Goal: Task Accomplishment & Management: Manage account settings

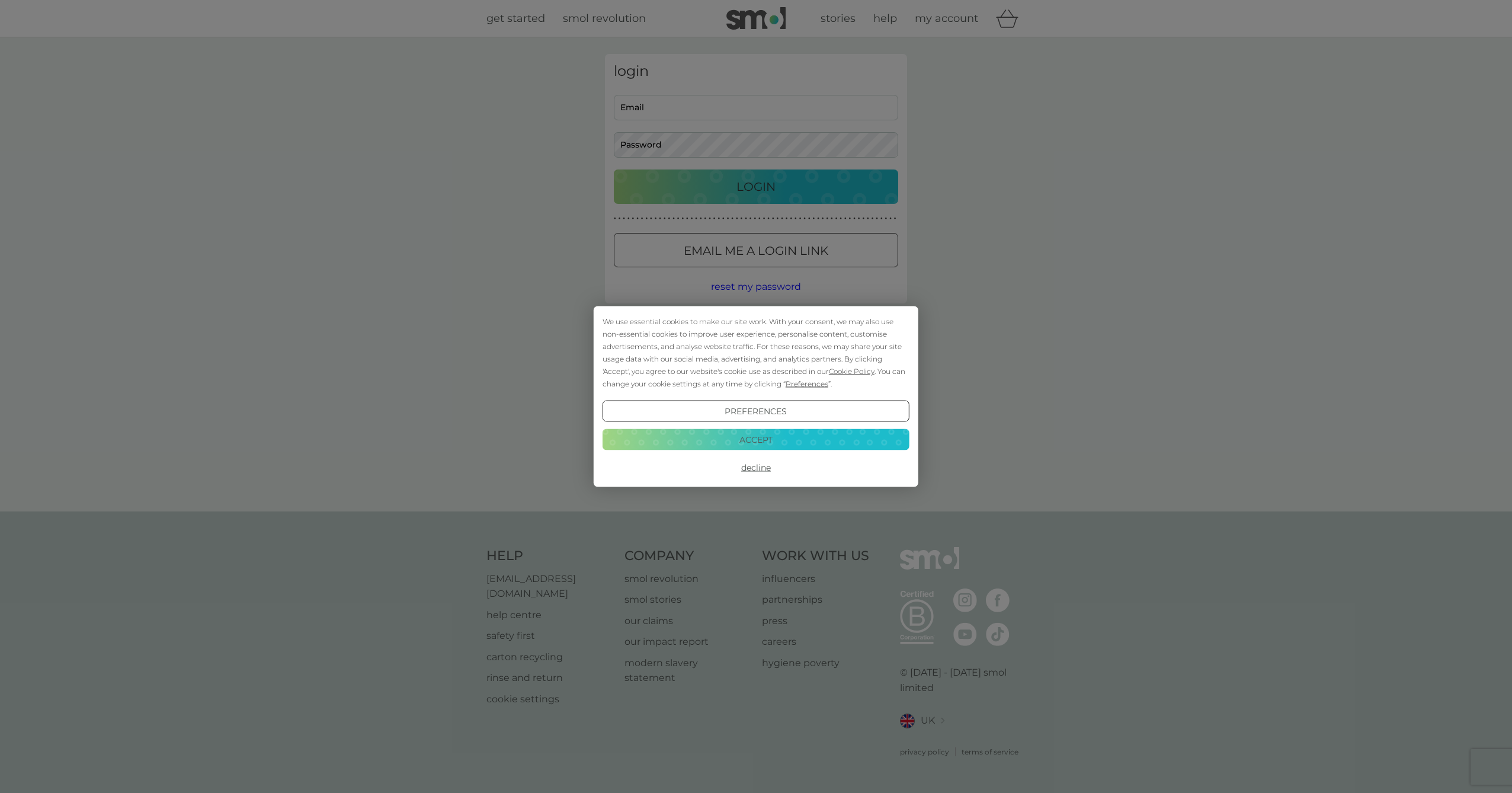
type input "dkay71@icloud.com"
click at [765, 440] on button "Accept" at bounding box center [756, 439] width 307 height 22
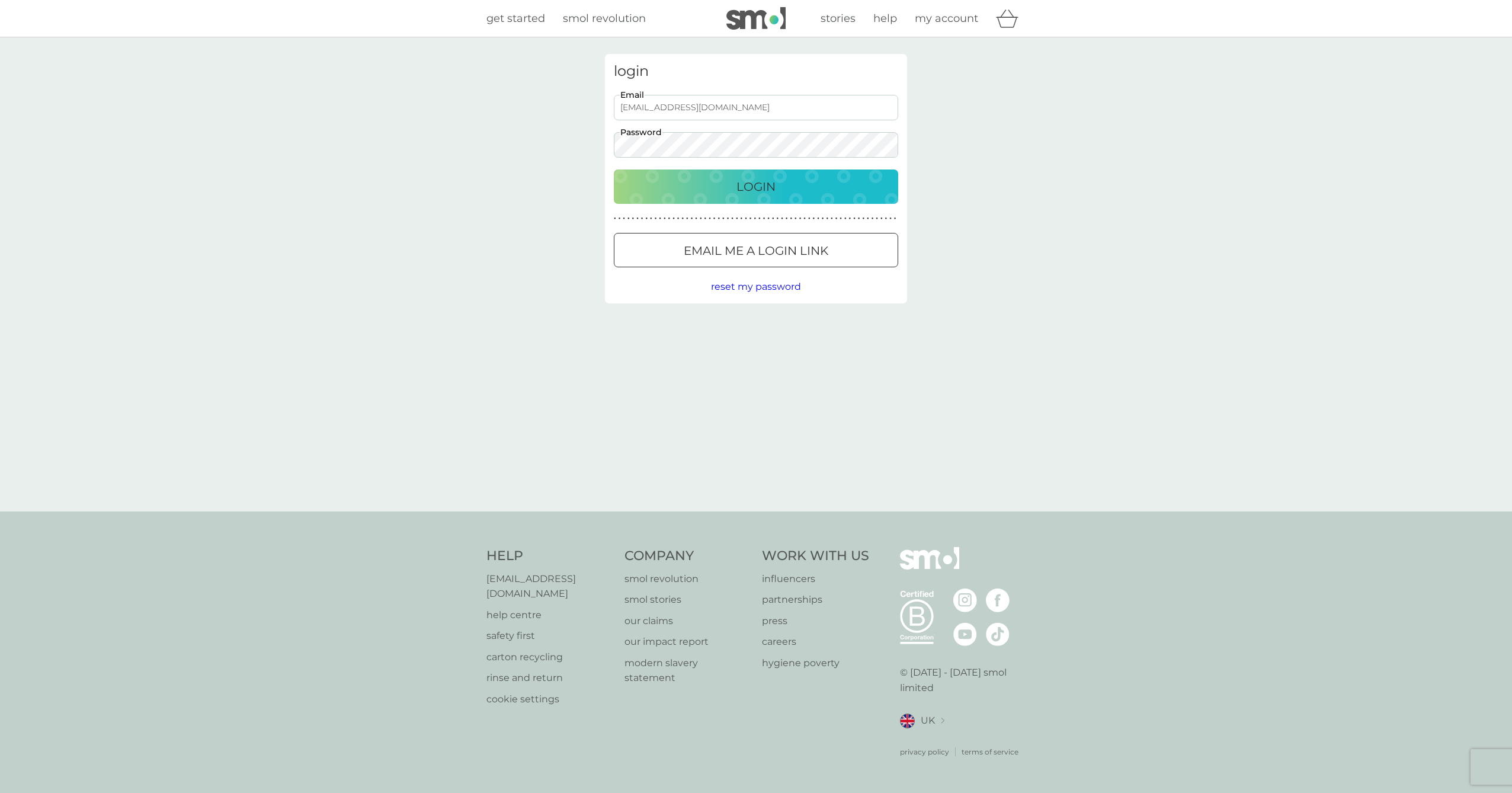
click at [747, 186] on p "Login" at bounding box center [755, 187] width 39 height 19
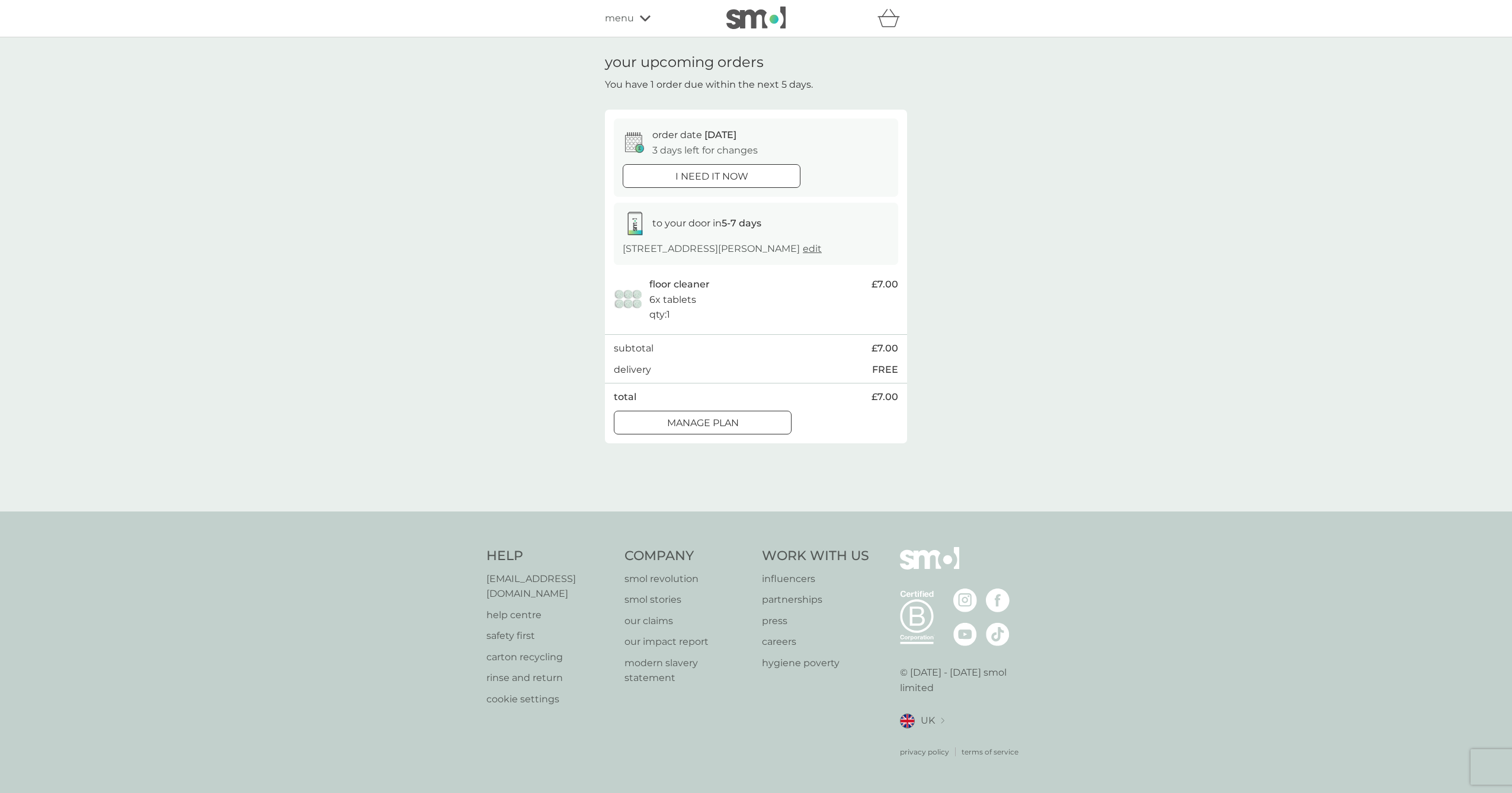
click at [720, 429] on div at bounding box center [703, 422] width 43 height 12
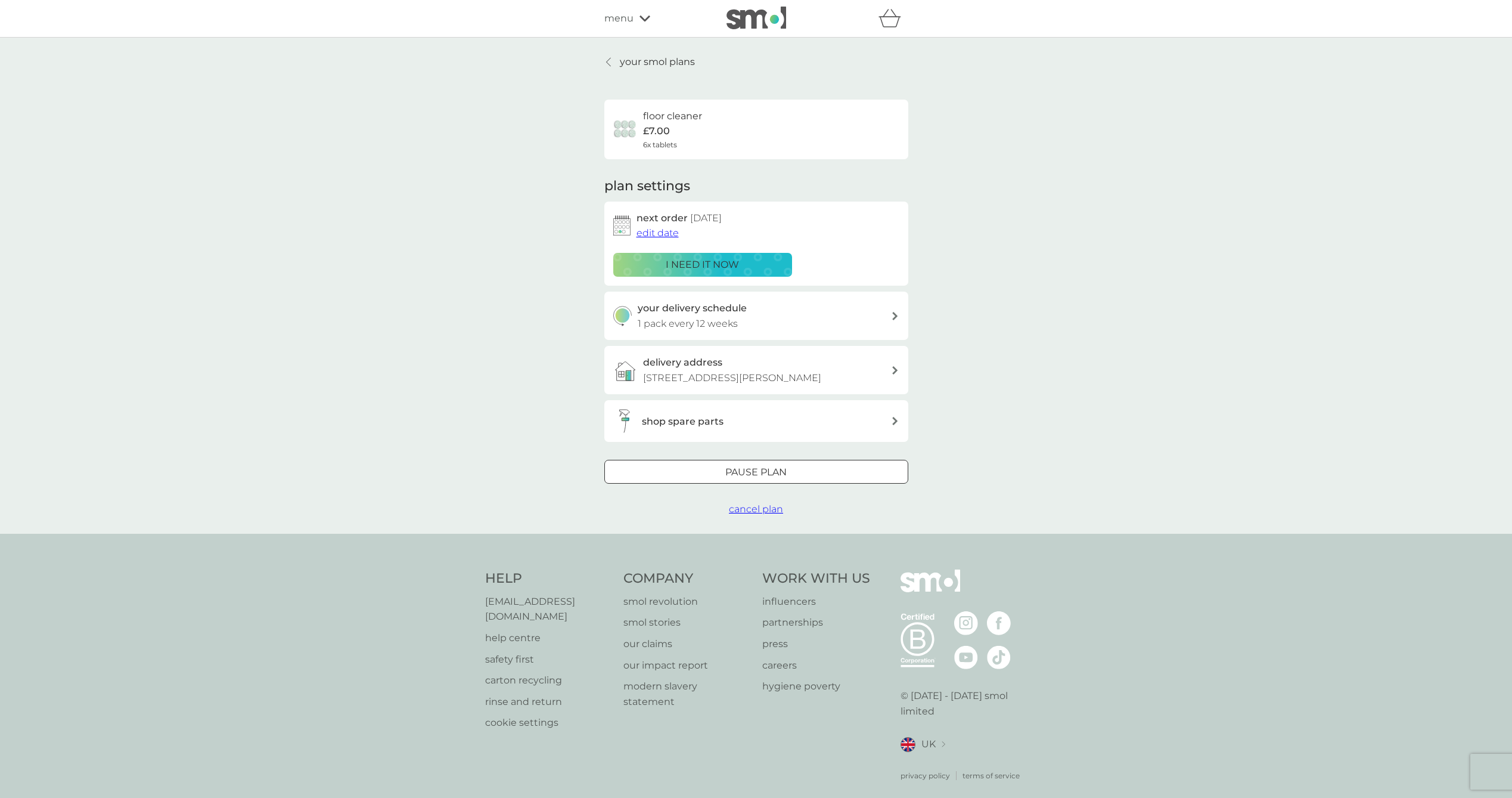
click at [671, 233] on span "edit date" at bounding box center [657, 232] width 42 height 11
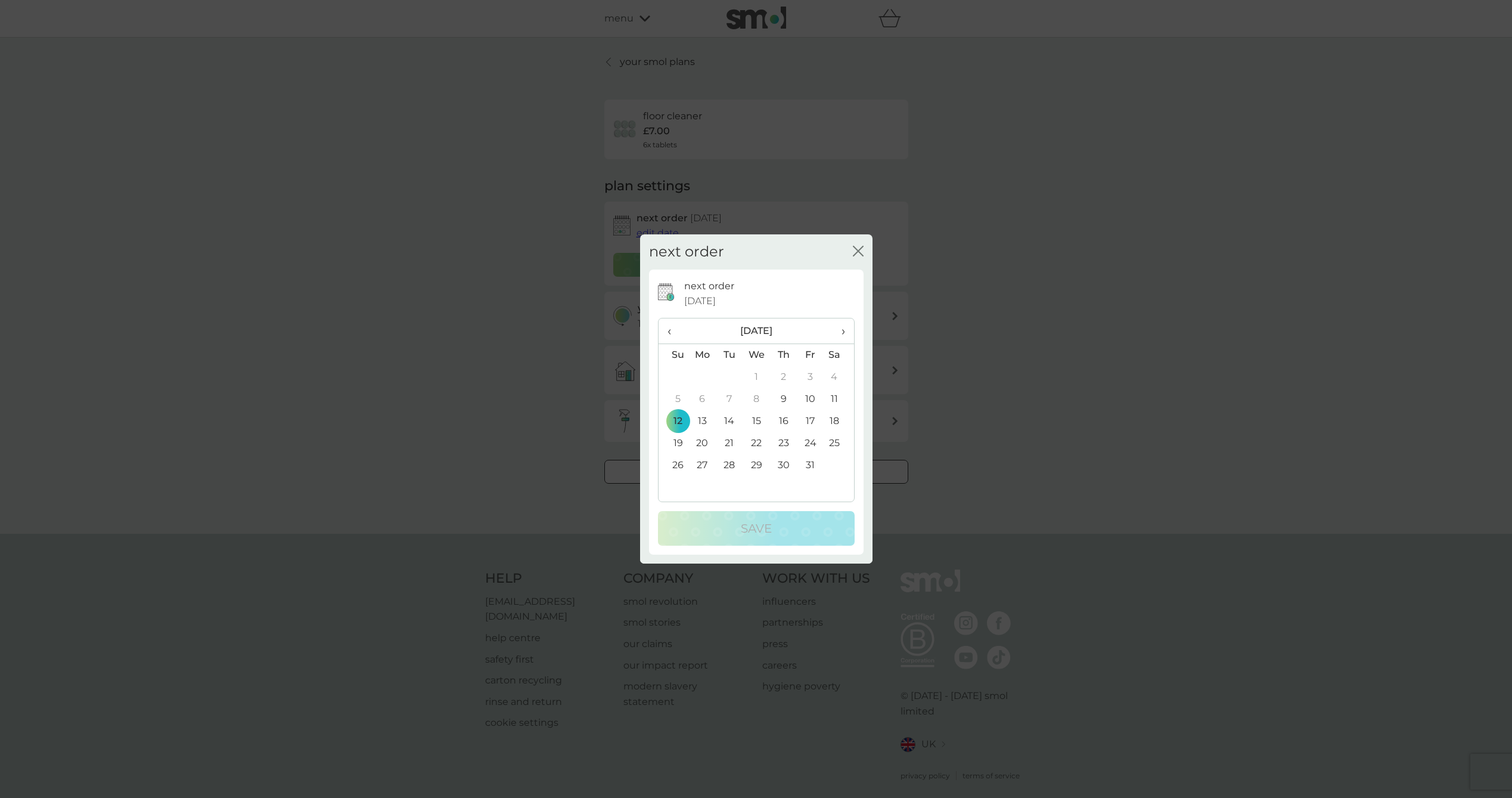
click at [860, 250] on icon "close" at bounding box center [858, 251] width 10 height 10
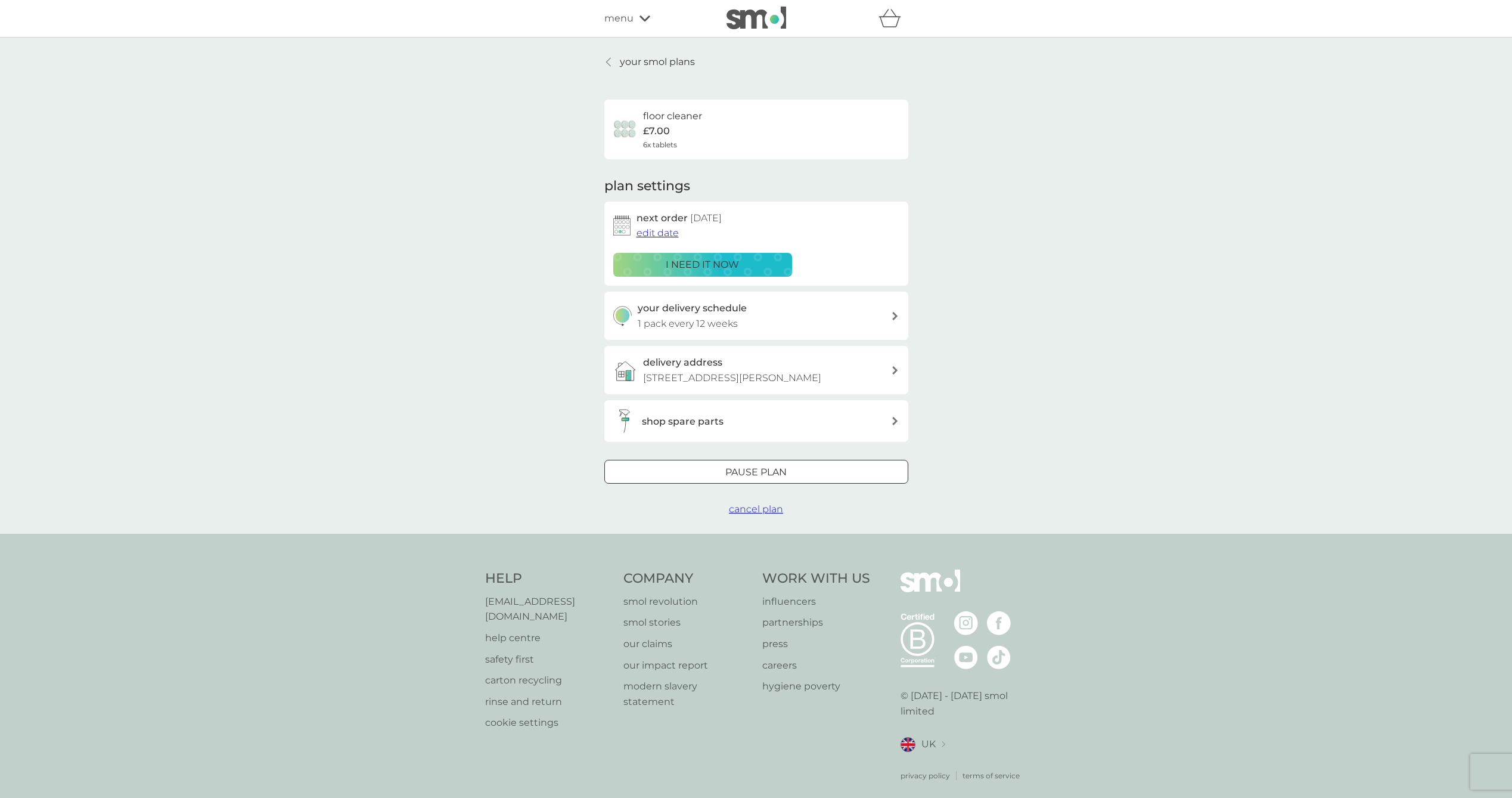
click at [739, 264] on p "i need it now" at bounding box center [702, 265] width 74 height 16
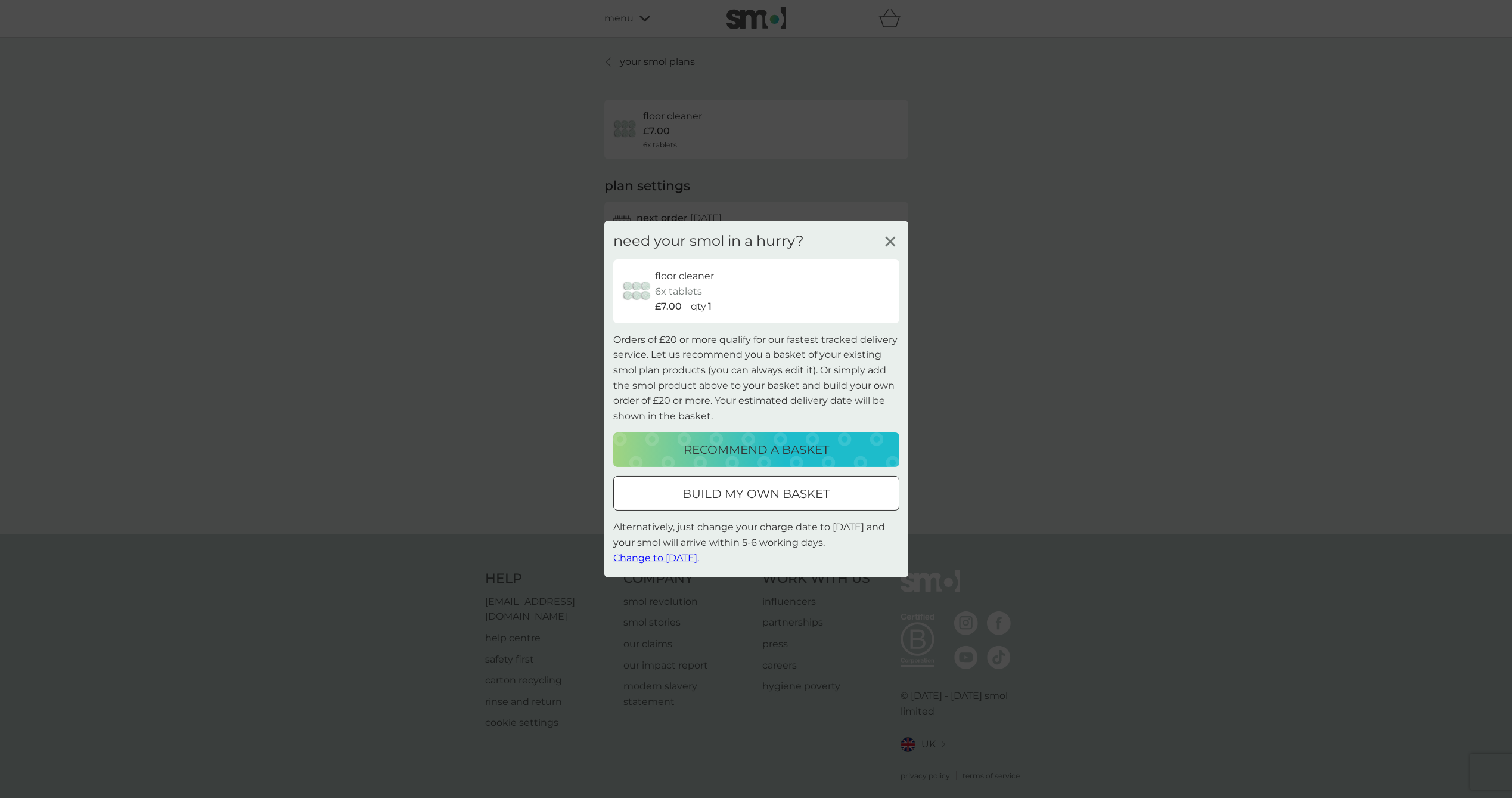
click at [895, 241] on icon at bounding box center [890, 241] width 18 height 18
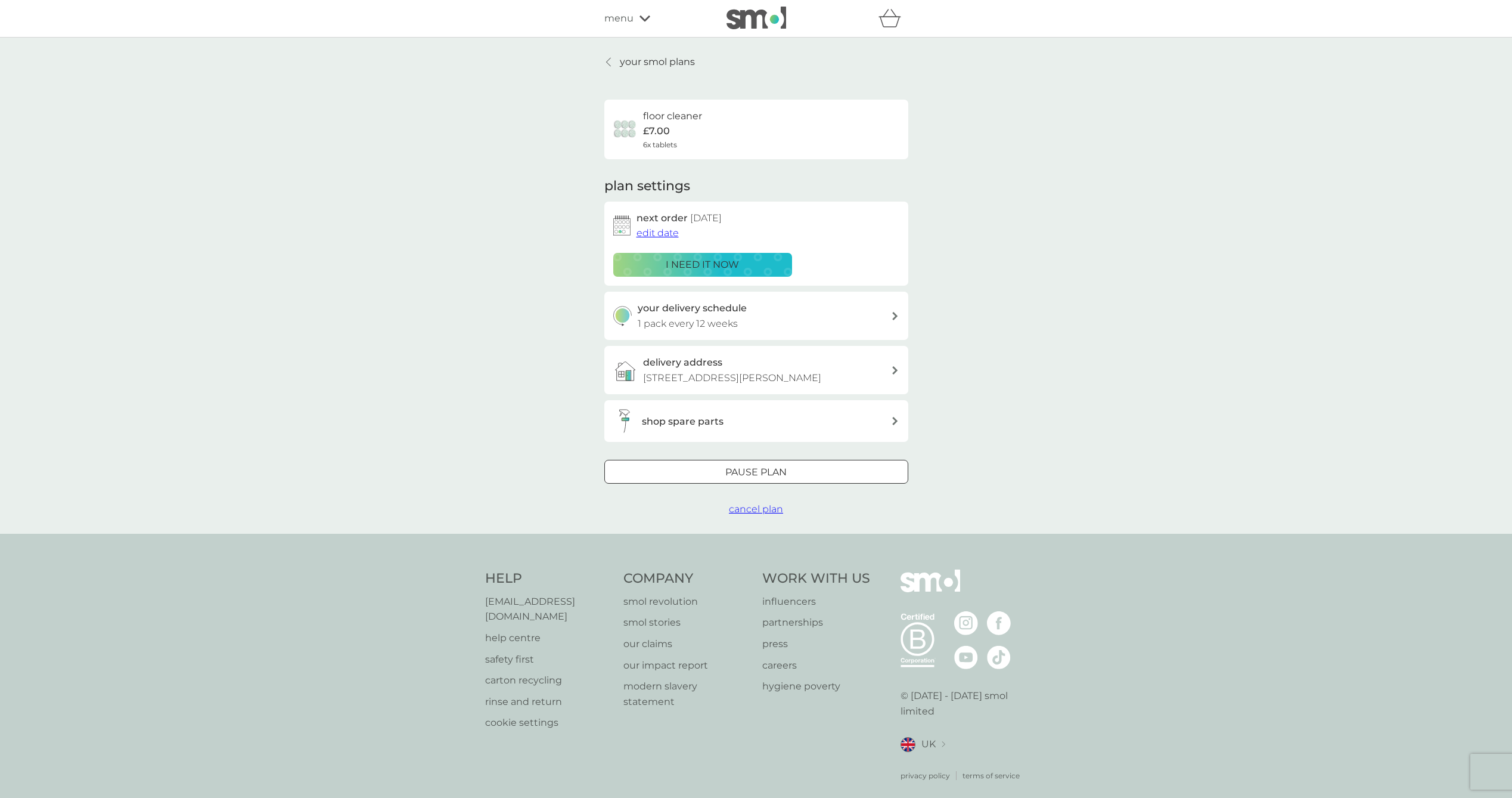
click at [669, 232] on span "edit date" at bounding box center [657, 232] width 42 height 11
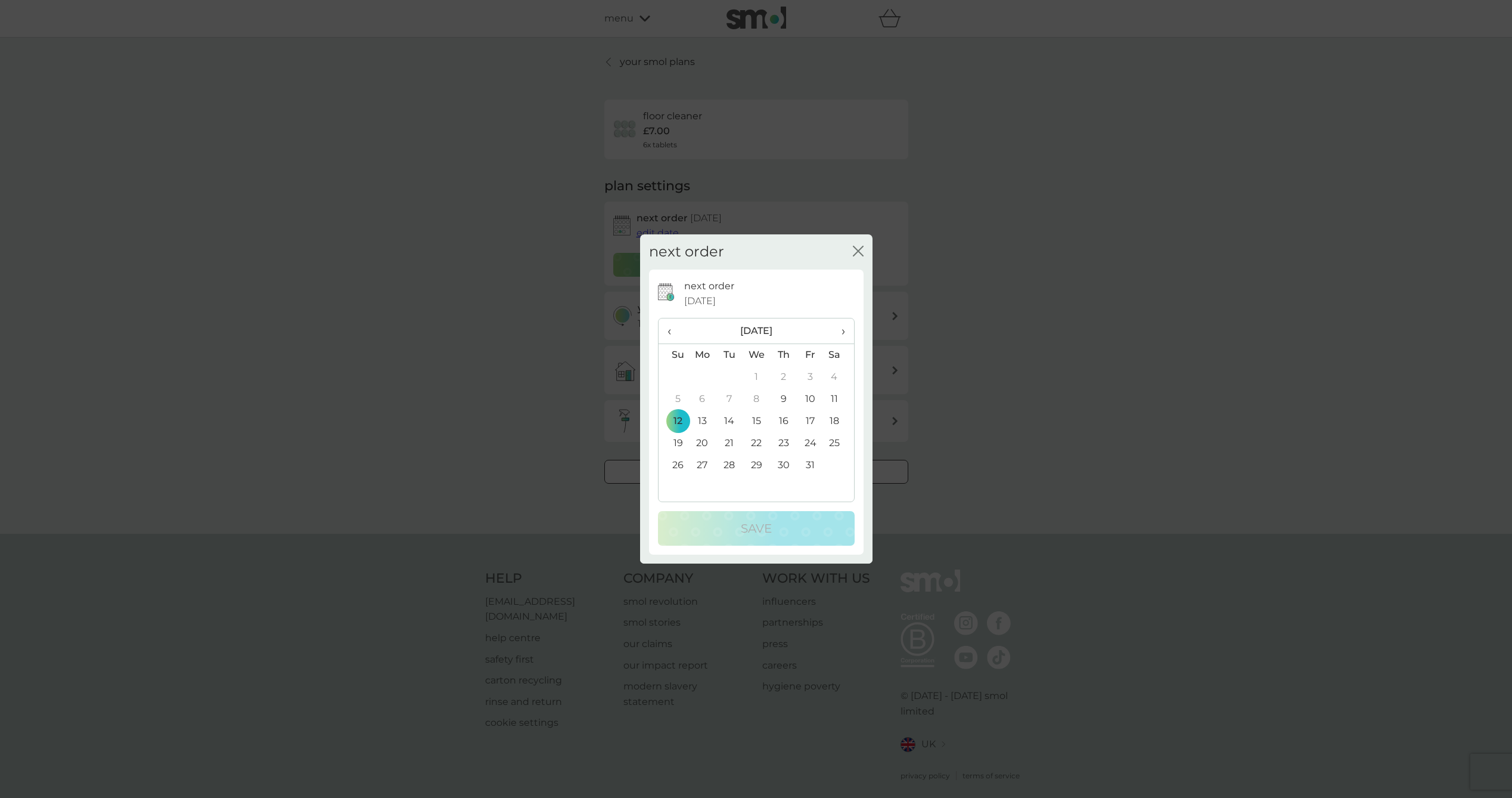
click at [844, 328] on span "›" at bounding box center [838, 331] width 12 height 25
click at [759, 421] on td "12" at bounding box center [756, 421] width 28 height 22
click at [756, 531] on p "Save" at bounding box center [756, 528] width 31 height 19
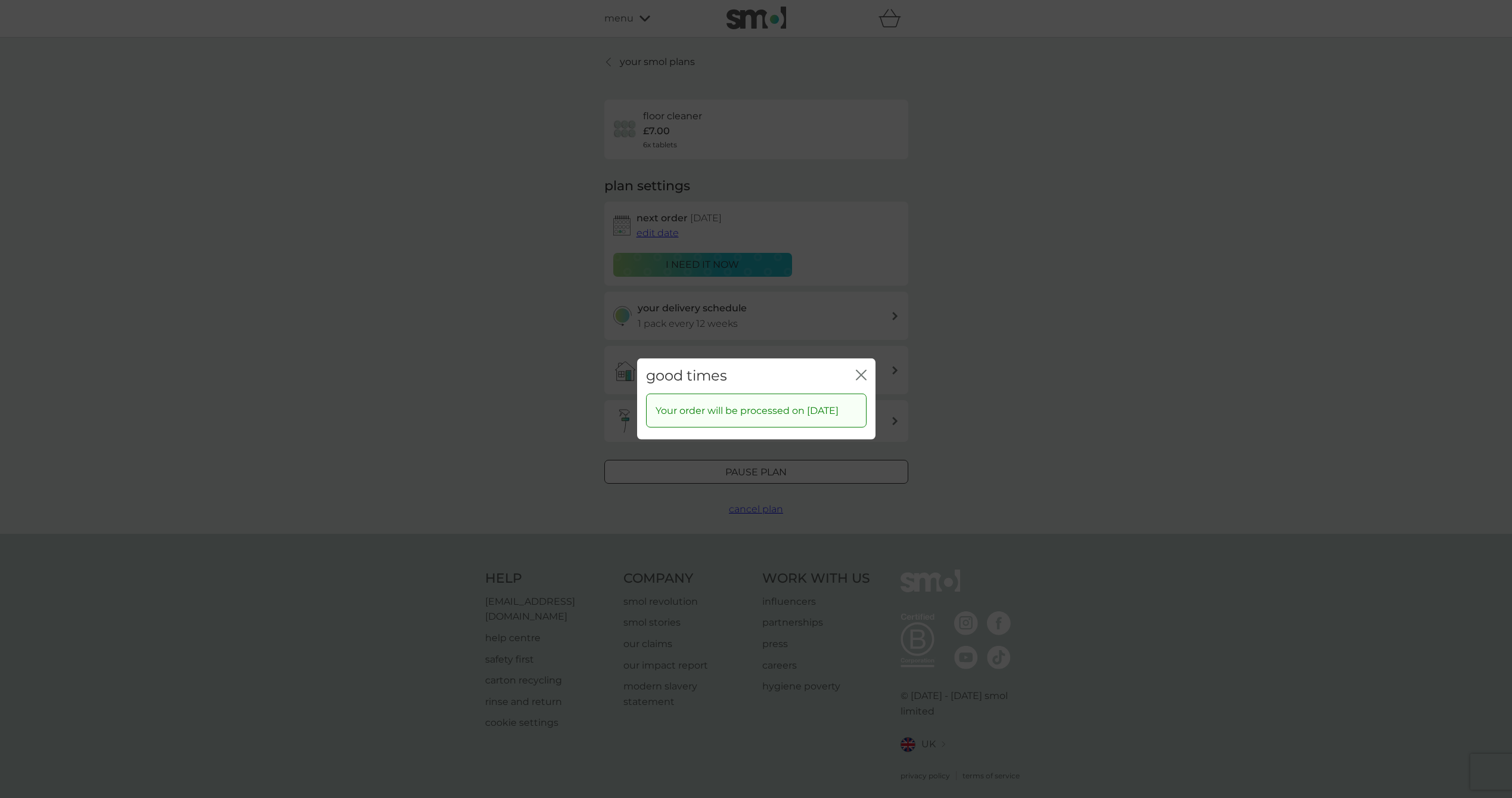
click at [863, 370] on icon "close" at bounding box center [861, 375] width 10 height 10
